Goal: Task Accomplishment & Management: Manage account settings

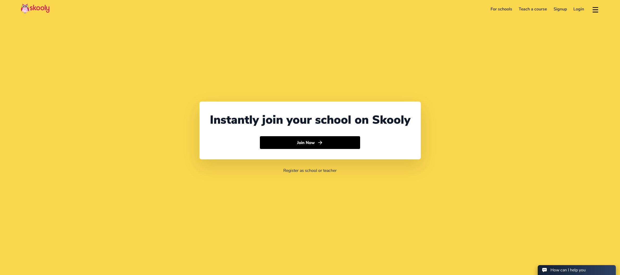
select select "65"
select select "[GEOGRAPHIC_DATA]"
select select "[GEOGRAPHIC_DATA]/[GEOGRAPHIC_DATA]"
click at [585, 8] on link "Login" at bounding box center [579, 9] width 17 height 8
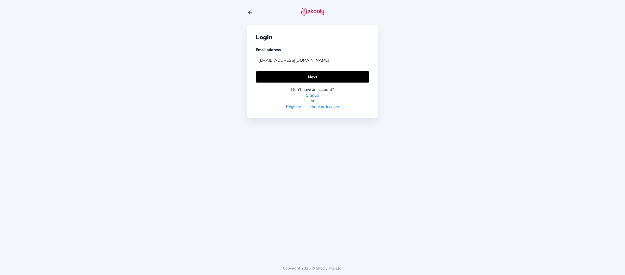
type input "izyanliana09@icloud.com"
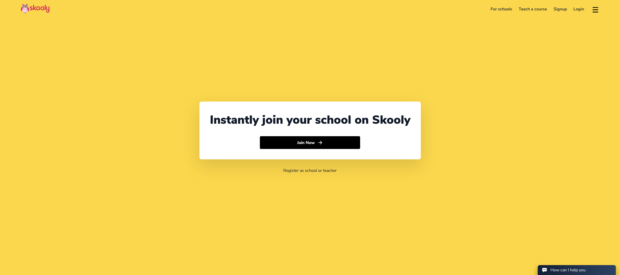
select select "65"
select select "[GEOGRAPHIC_DATA]"
select select "[GEOGRAPHIC_DATA]/[GEOGRAPHIC_DATA]"
